Goal: Task Accomplishment & Management: Complete application form

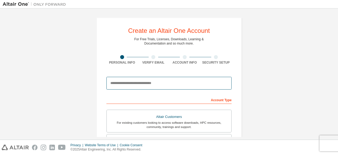
click at [173, 84] on input "email" at bounding box center [169, 83] width 125 height 13
type input "**********"
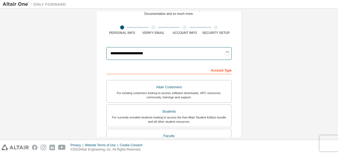
scroll to position [30, 0]
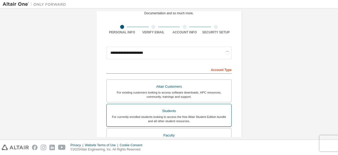
click at [198, 119] on div "For currently enrolled students looking to access the free Altair Student Editi…" at bounding box center [169, 118] width 118 height 8
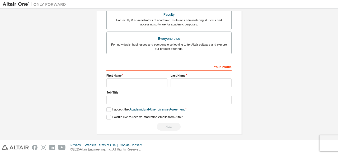
scroll to position [153, 0]
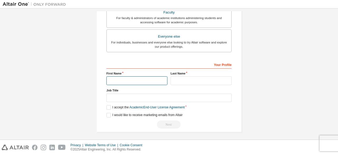
click at [136, 81] on input "text" at bounding box center [137, 80] width 61 height 9
type input "********"
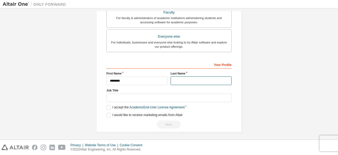
click at [188, 81] on input "text" at bounding box center [201, 80] width 61 height 9
type input "****"
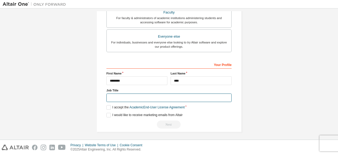
click at [181, 94] on input "text" at bounding box center [169, 97] width 125 height 9
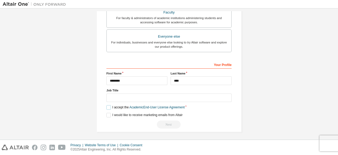
click at [110, 106] on label "I accept the Academic End-User License Agreement" at bounding box center [146, 107] width 78 height 4
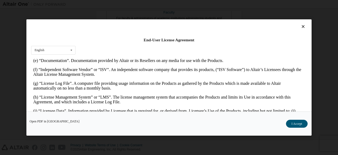
scroll to position [179, 0]
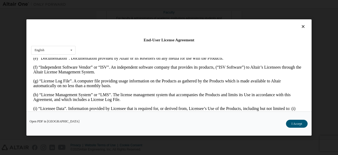
click at [286, 121] on div "Open PDF in New Tab I Accept" at bounding box center [169, 123] width 286 height 24
click at [295, 125] on button "I Accept" at bounding box center [297, 124] width 22 height 8
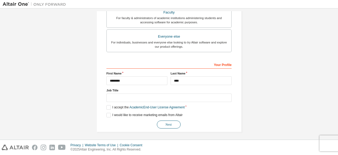
click at [163, 124] on button "Next" at bounding box center [169, 124] width 24 height 8
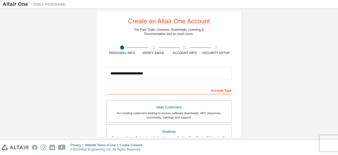
scroll to position [0, 0]
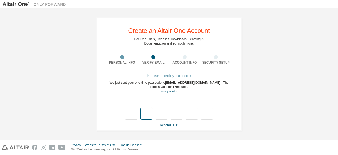
type input "*"
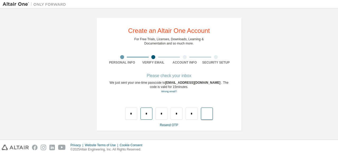
type input "*"
